Goal: Task Accomplishment & Management: Use online tool/utility

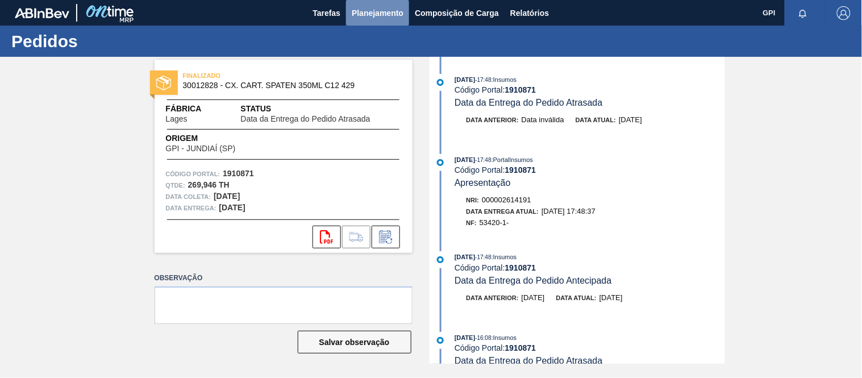
click at [358, 14] on span "Planejamento" at bounding box center [378, 13] width 52 height 14
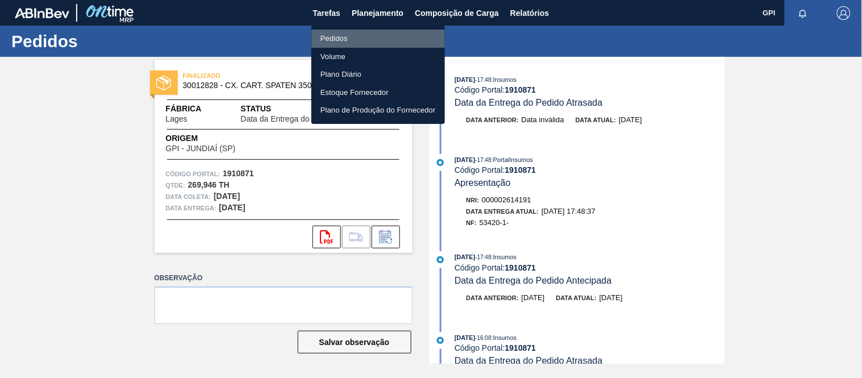
click at [324, 35] on li "Pedidos" at bounding box center [379, 39] width 134 height 18
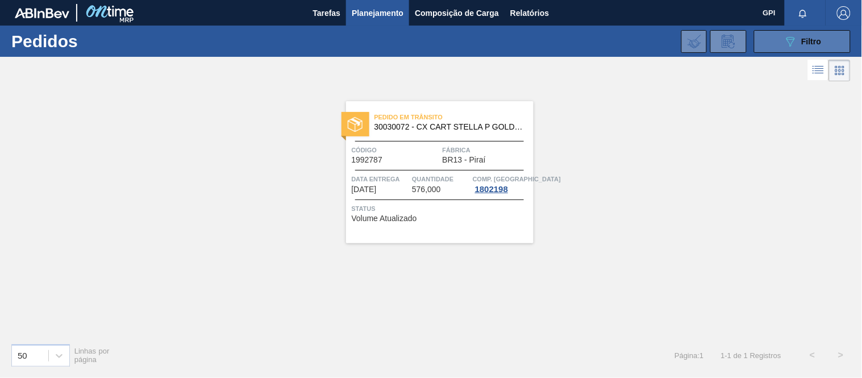
click at [828, 43] on button "089F7B8B-B2A5-4AFE-B5C0-19BA573D28AC Filtro" at bounding box center [802, 41] width 97 height 23
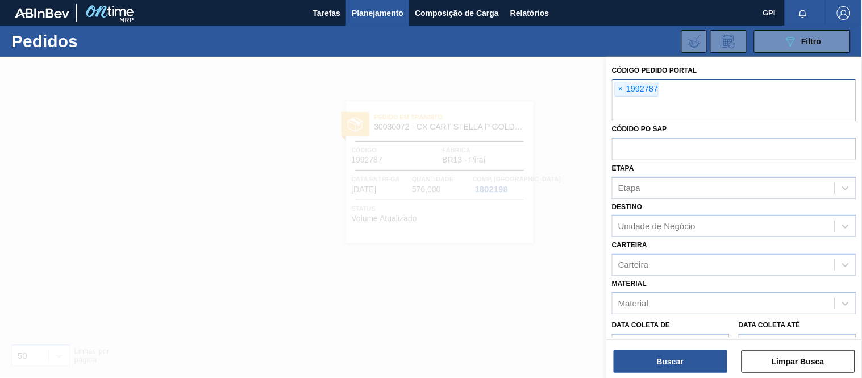
click at [615, 89] on div "× 1992787" at bounding box center [637, 89] width 44 height 15
click at [627, 87] on div "× 1992787" at bounding box center [637, 89] width 44 height 15
click at [622, 88] on span "×" at bounding box center [621, 89] width 11 height 14
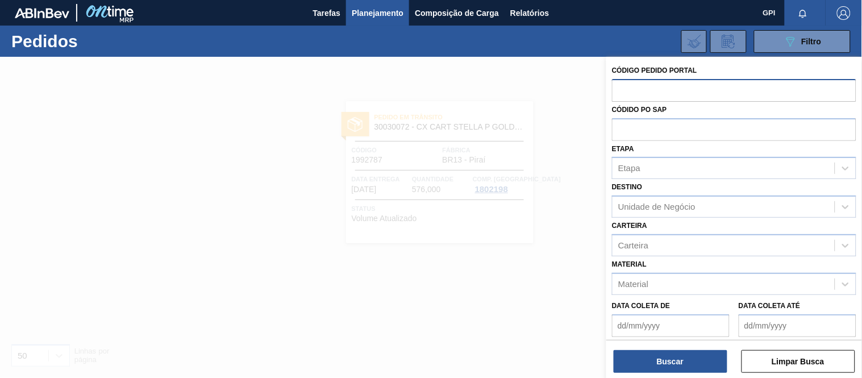
paste input "text"
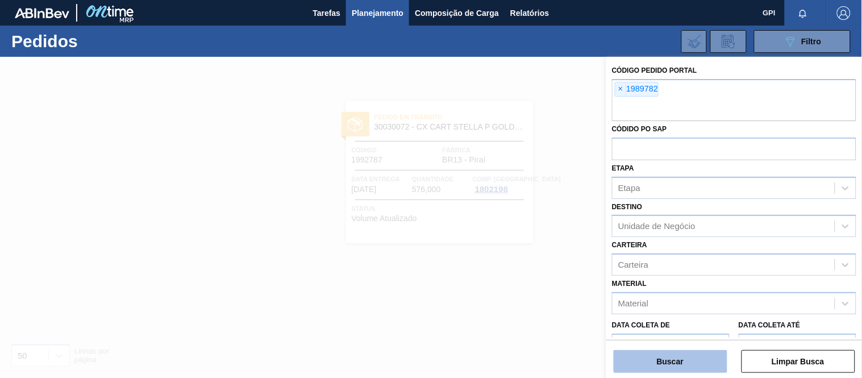
click at [696, 368] on button "Buscar" at bounding box center [671, 361] width 114 height 23
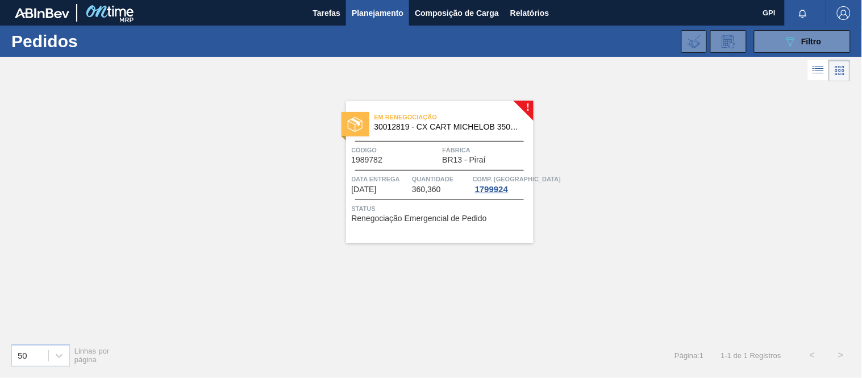
click at [420, 163] on div "Código 1989782" at bounding box center [396, 154] width 88 height 20
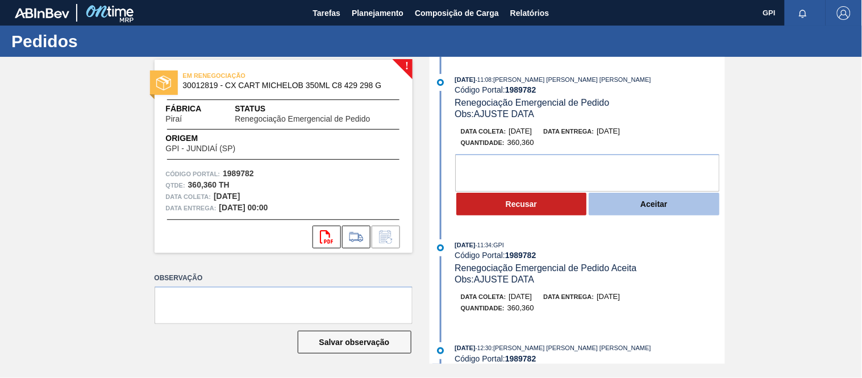
click at [640, 212] on button "Aceitar" at bounding box center [654, 204] width 131 height 23
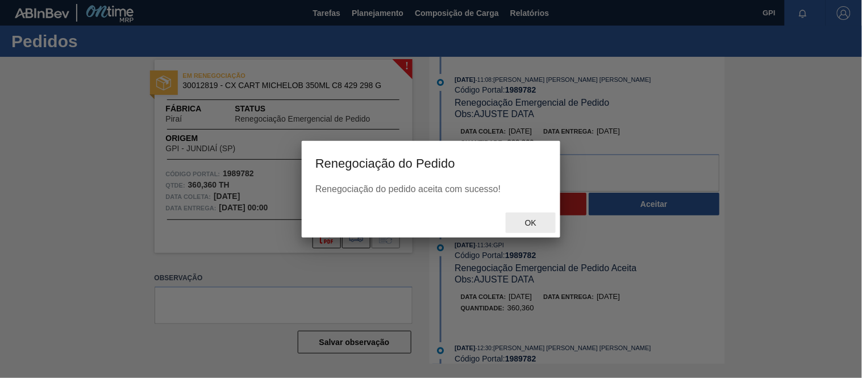
click at [540, 220] on span "Ok" at bounding box center [531, 222] width 30 height 9
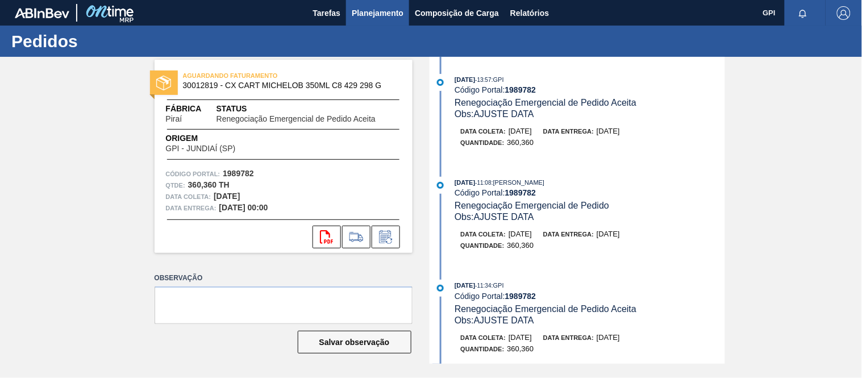
click at [385, 19] on span "Planejamento" at bounding box center [378, 13] width 52 height 14
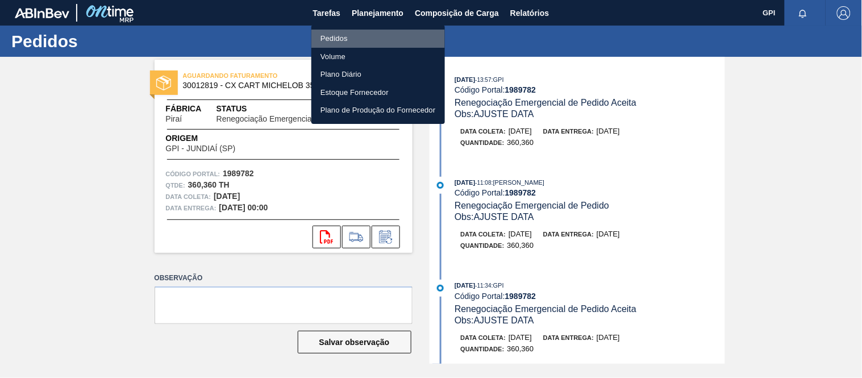
click at [343, 31] on li "Pedidos" at bounding box center [379, 39] width 134 height 18
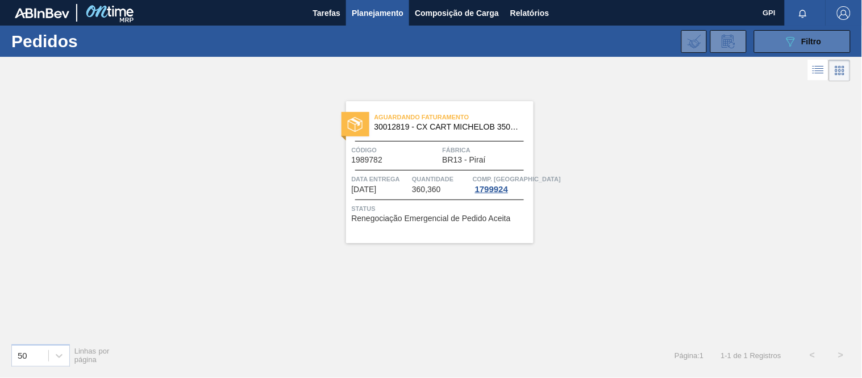
click at [766, 41] on button "089F7B8B-B2A5-4AFE-B5C0-19BA573D28AC Filtro" at bounding box center [802, 41] width 97 height 23
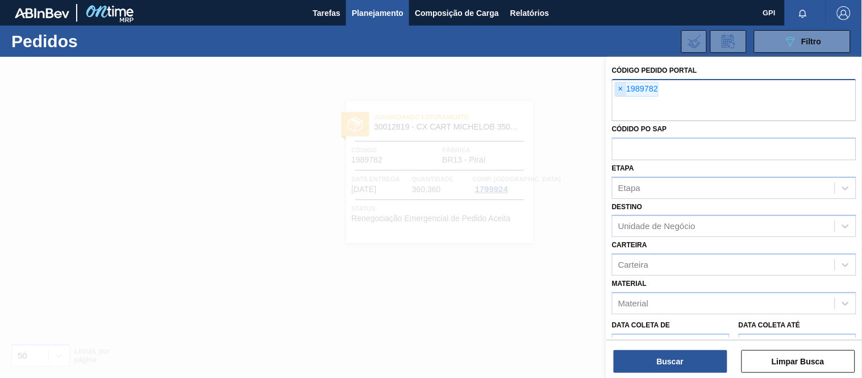
click at [621, 86] on span "×" at bounding box center [621, 89] width 11 height 14
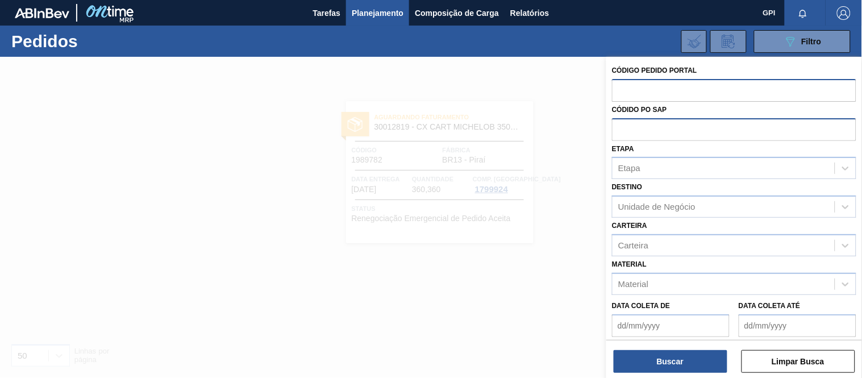
click at [657, 119] on input "text" at bounding box center [734, 129] width 244 height 22
paste input "5800320832"
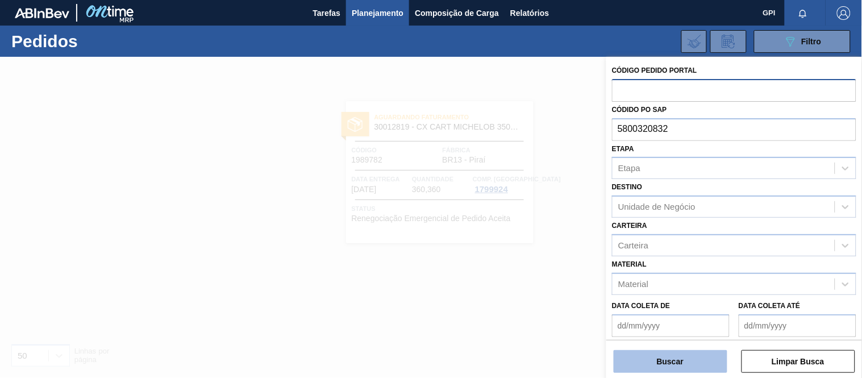
type input "5800320832"
click at [688, 362] on button "Buscar" at bounding box center [671, 361] width 114 height 23
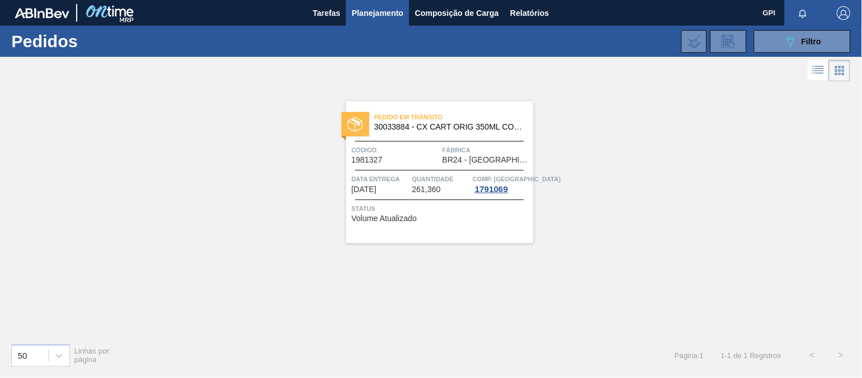
click at [388, 170] on div at bounding box center [439, 170] width 169 height 1
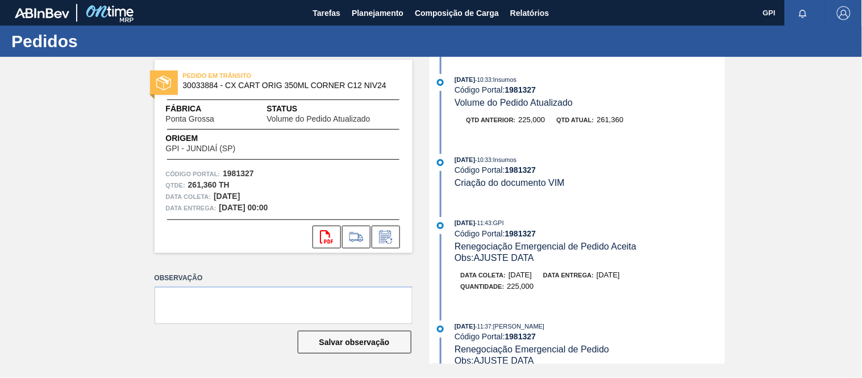
drag, startPoint x: 480, startPoint y: 208, endPoint x: 486, endPoint y: 207, distance: 6.4
click at [480, 208] on div "15/08/2025 - 10:33 : Insumos Código Portal: 1981327 Volume do Pedido Atualizado…" at bounding box center [579, 210] width 293 height 307
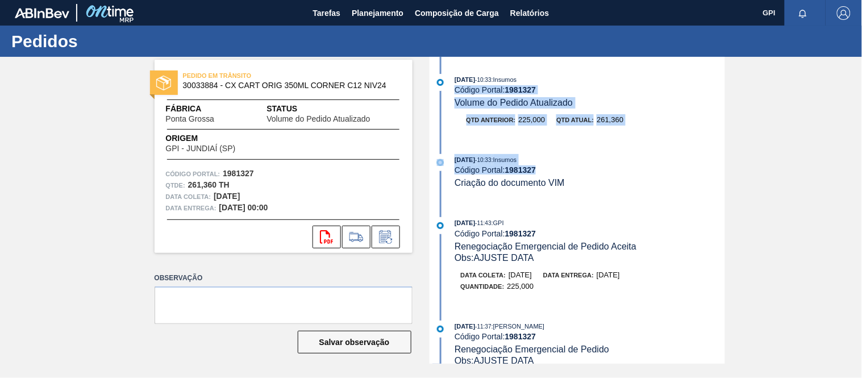
drag, startPoint x: 723, startPoint y: 81, endPoint x: 723, endPoint y: 180, distance: 98.9
click at [723, 180] on div "15/08/2025 - 10:33 : Insumos Código Portal: 1981327 Volume do Pedido Atualizado…" at bounding box center [579, 210] width 293 height 307
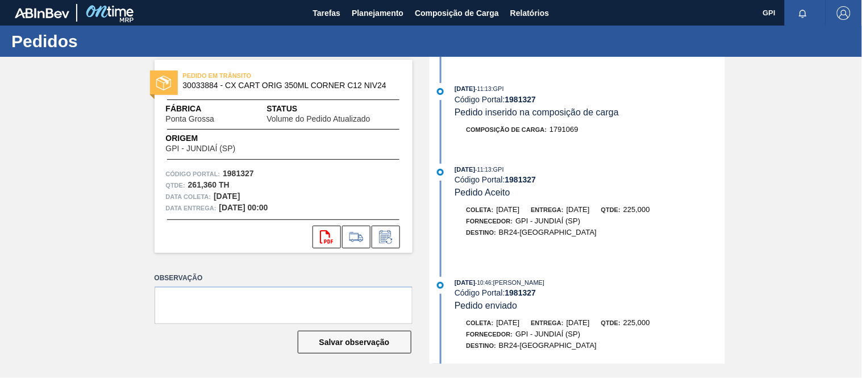
scroll to position [622, 0]
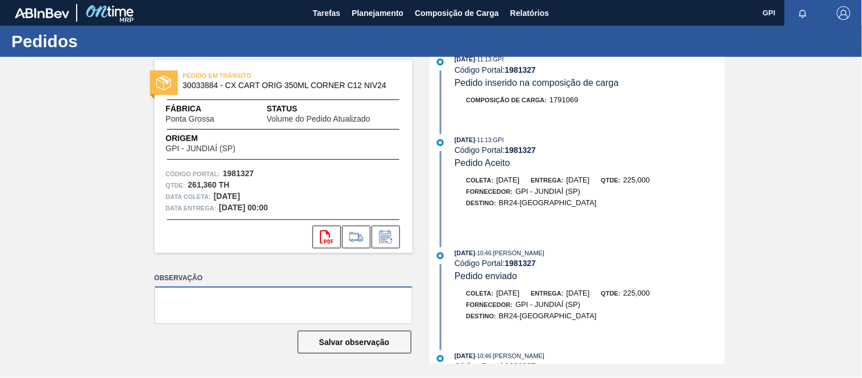
click at [286, 313] on textarea at bounding box center [284, 306] width 258 height 38
